Goal: Information Seeking & Learning: Learn about a topic

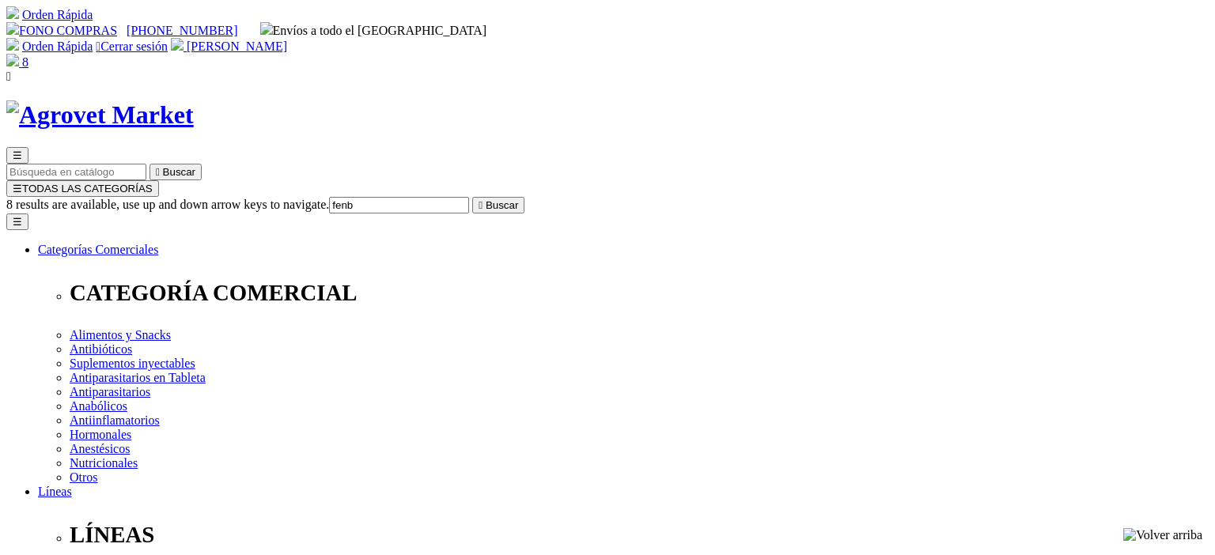
click at [469, 197] on input "fenb" at bounding box center [399, 205] width 140 height 17
type input "febralginafenb"
click at [240, 197] on button " Buscar" at bounding box center [266, 205] width 52 height 17
click at [146, 197] on input "febralginafenb" at bounding box center [76, 205] width 140 height 17
type input "febralgina"
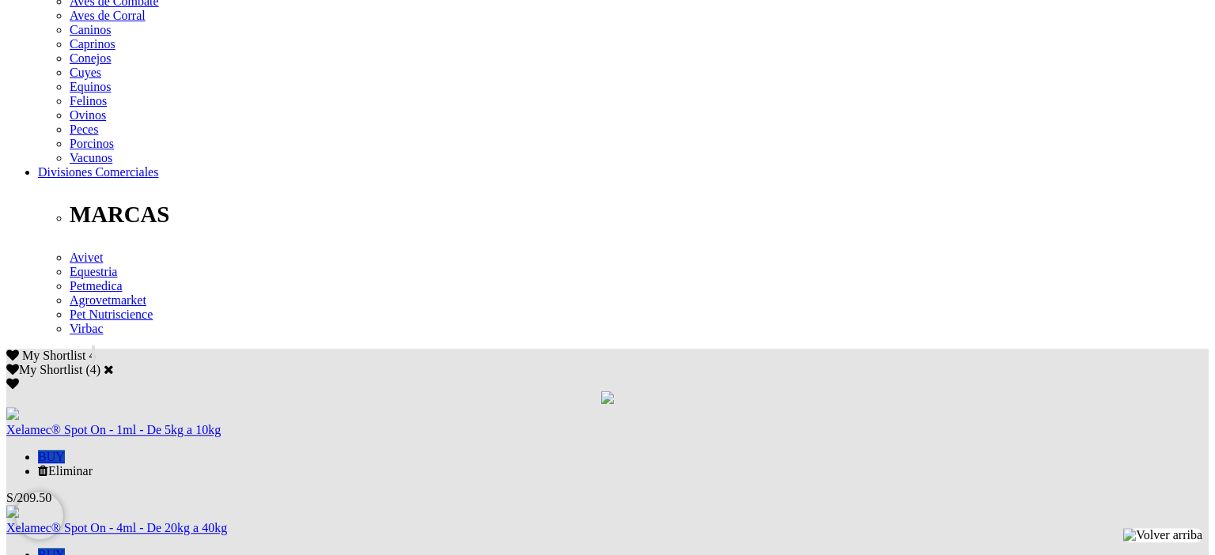
scroll to position [668, 0]
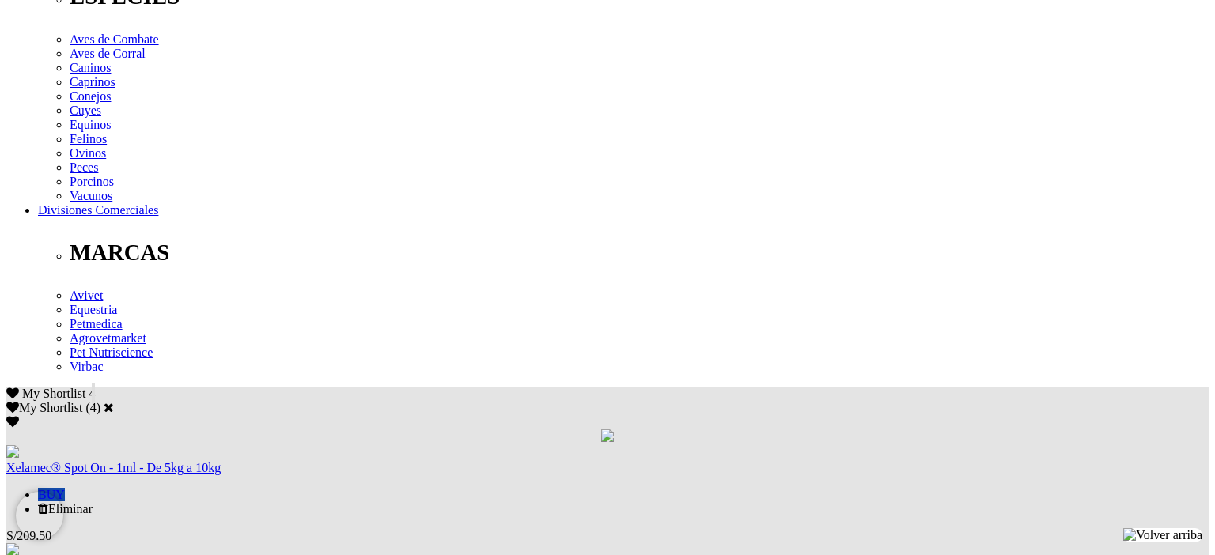
drag, startPoint x: 878, startPoint y: 157, endPoint x: 973, endPoint y: 150, distance: 95.1
